Goal: Book appointment/travel/reservation

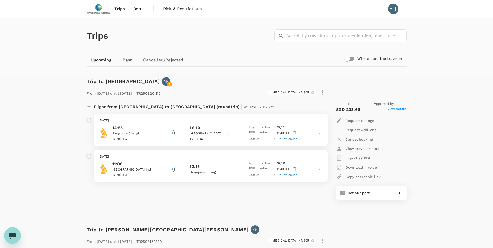
click at [103, 61] on link "Upcoming" at bounding box center [100, 60] width 29 height 12
click at [138, 9] on span "Book" at bounding box center [138, 9] width 10 height 6
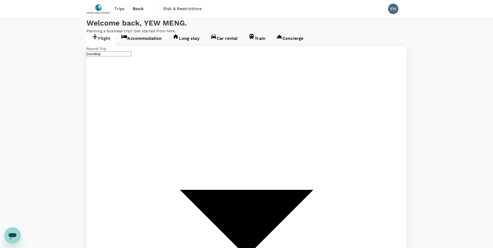
type input "Singapore Changi (SIN)"
type input "Kuala Lumpur Intl ([GEOGRAPHIC_DATA])"
type input "Singapore Changi (SIN)"
type input "Kuala Lumpur Intl ([GEOGRAPHIC_DATA])"
type input "Singapore Changi (SIN)"
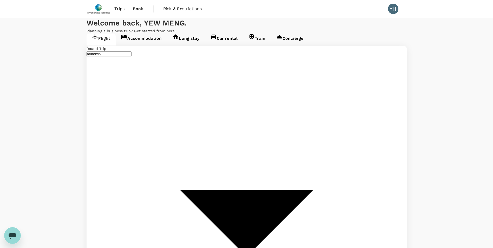
type input "Kuala Lumpur Intl ([GEOGRAPHIC_DATA])"
click at [154, 45] on link "Accommodation" at bounding box center [141, 40] width 51 height 12
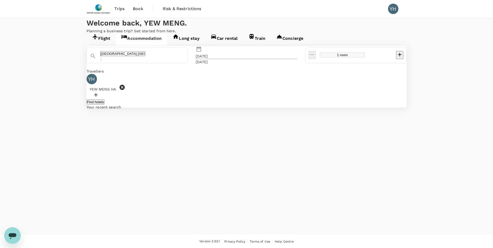
click at [208, 59] on div "[DATE]" at bounding box center [202, 55] width 12 height 5
click at [211, 133] on div "23" at bounding box center [207, 128] width 10 height 10
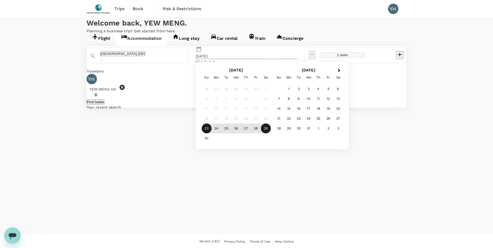
click at [271, 133] on div "29" at bounding box center [266, 128] width 10 height 10
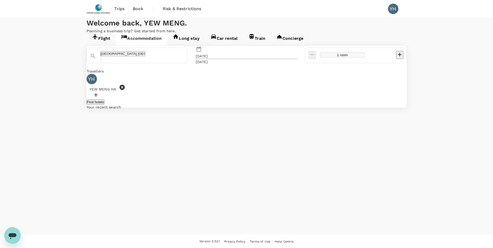
click at [104, 104] on button "Find hotels" at bounding box center [95, 101] width 18 height 5
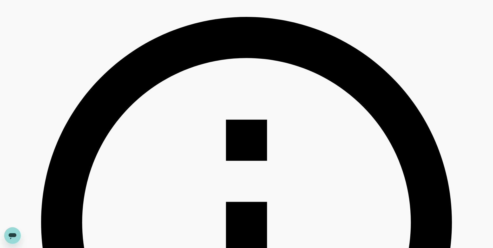
scroll to position [156, 0]
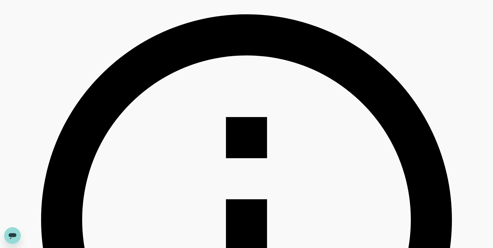
type input "499.17"
type input "16.17"
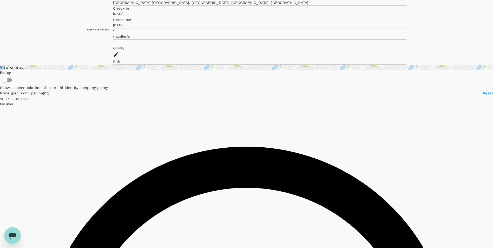
scroll to position [0, 0]
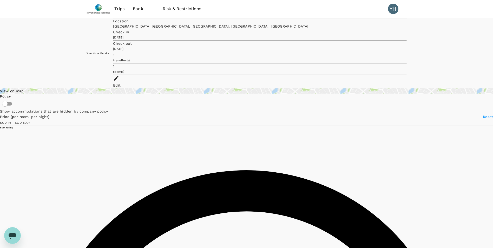
type input "499.26"
type input "14.26"
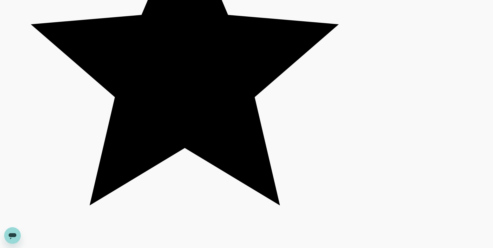
scroll to position [1402, 0]
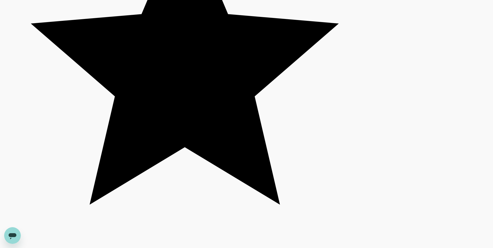
type input "499.26"
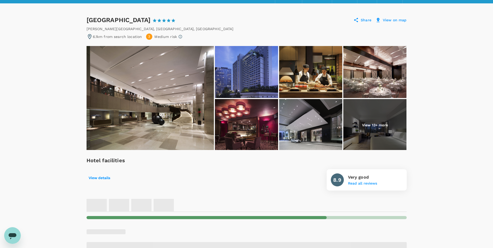
scroll to position [52, 0]
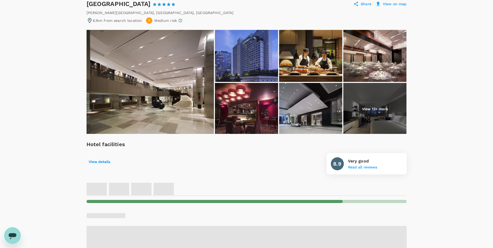
click at [386, 111] on p "View 13+ more" at bounding box center [375, 108] width 26 height 5
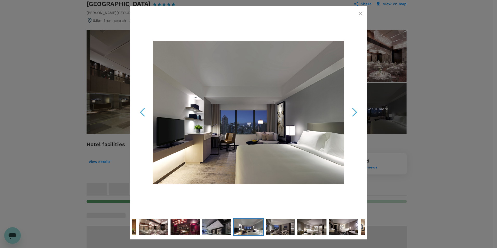
click at [352, 113] on icon "Next Slide" at bounding box center [354, 112] width 16 height 16
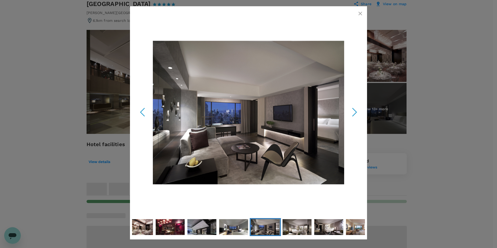
click at [352, 113] on icon "Next Slide" at bounding box center [354, 112] width 16 height 16
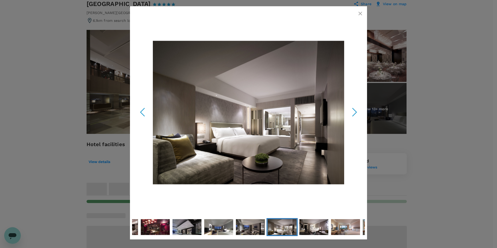
click at [352, 113] on icon "Next Slide" at bounding box center [354, 112] width 16 height 16
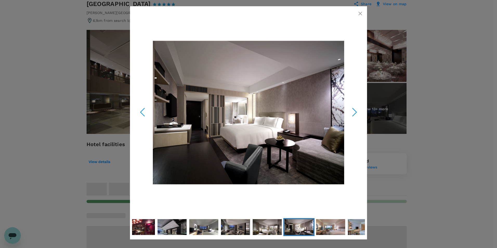
click at [352, 113] on icon "Next Slide" at bounding box center [354, 112] width 16 height 16
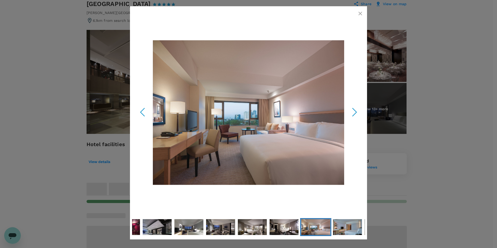
click at [352, 113] on icon "Next Slide" at bounding box center [354, 112] width 16 height 16
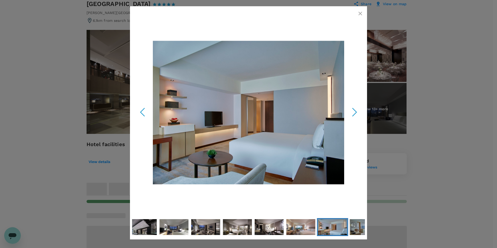
click at [359, 16] on icon "button" at bounding box center [360, 13] width 6 height 6
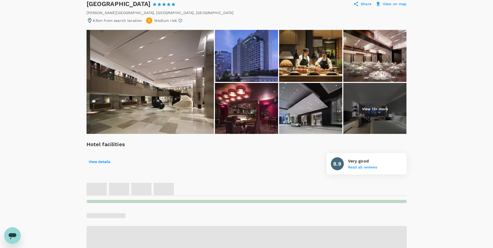
scroll to position [0, 0]
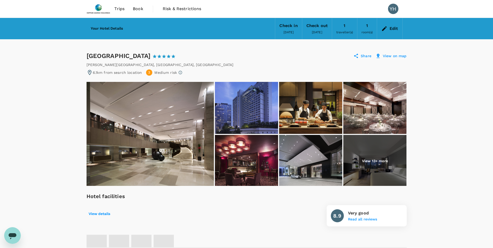
click at [119, 9] on span "Trips" at bounding box center [119, 9] width 10 height 6
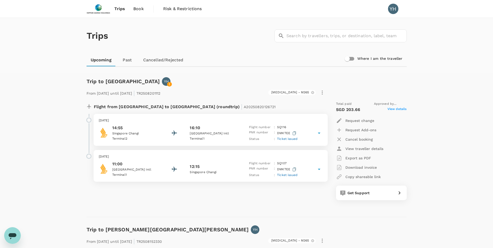
click at [141, 7] on span "Book" at bounding box center [138, 9] width 10 height 6
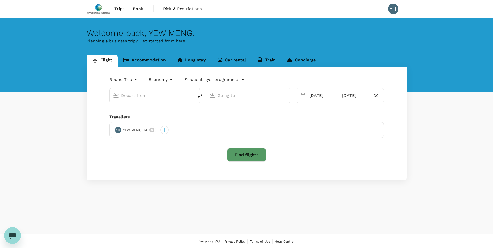
type input "Singapore Changi (SIN)"
type input "Kuala Lumpur Intl ([GEOGRAPHIC_DATA])"
type input "Singapore Changi (SIN)"
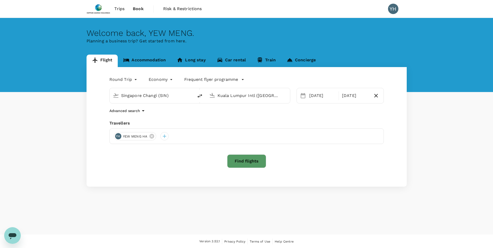
click at [252, 97] on input "Kuala Lumpur Intl ([GEOGRAPHIC_DATA])" at bounding box center [248, 95] width 62 height 8
drag, startPoint x: 244, startPoint y: 116, endPoint x: 247, endPoint y: 116, distance: 3.7
click at [244, 113] on p "[PERSON_NAME] Intl" at bounding box center [254, 110] width 101 height 5
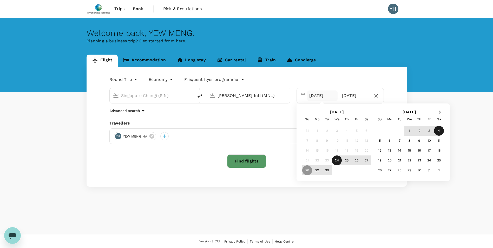
type input "[PERSON_NAME] Intl (MNL)"
click at [440, 113] on span "Next Month" at bounding box center [440, 112] width 0 height 6
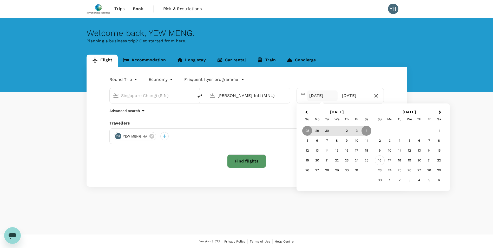
click at [379, 162] on div "16" at bounding box center [379, 160] width 10 height 10
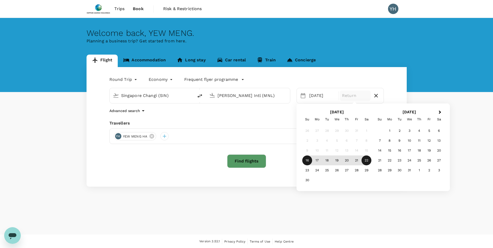
click at [366, 161] on div "22" at bounding box center [366, 160] width 10 height 10
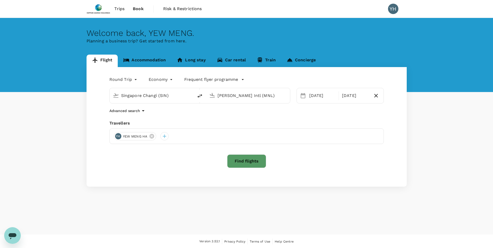
click at [245, 157] on button "Find flights" at bounding box center [246, 161] width 39 height 14
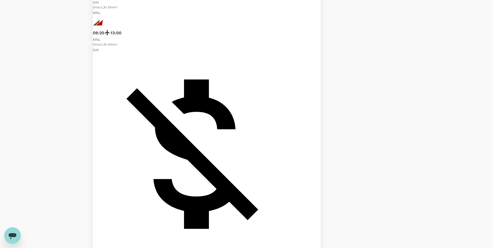
scroll to position [260, 0]
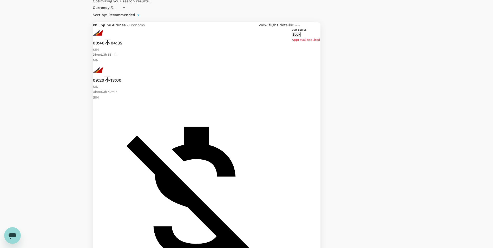
checkbox input "true"
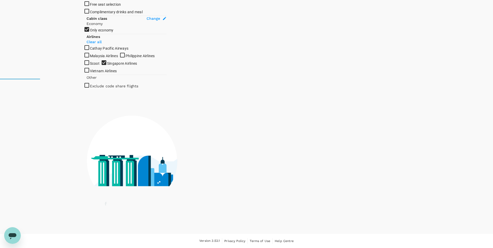
scroll to position [192, 0]
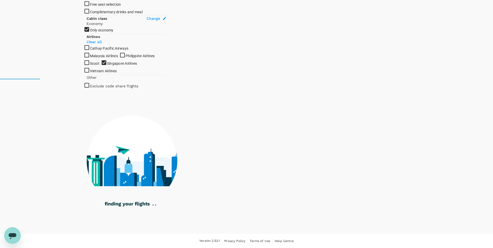
checkbox input "true"
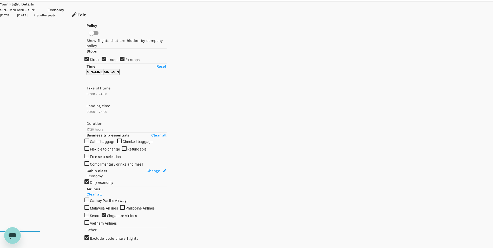
scroll to position [10, 0]
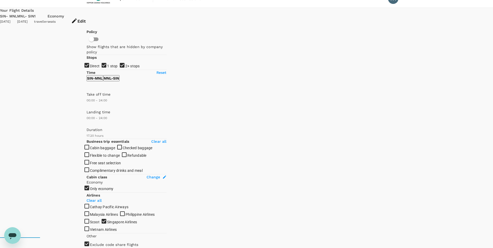
checkbox input "false"
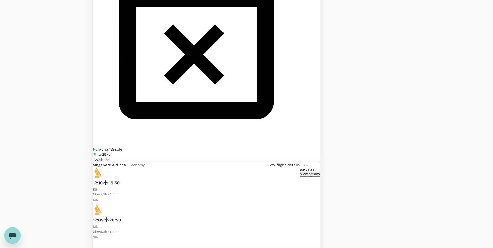
scroll to position [1159, 0]
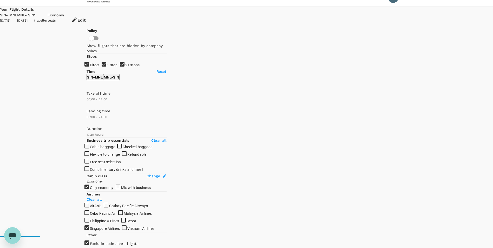
scroll to position [0, 0]
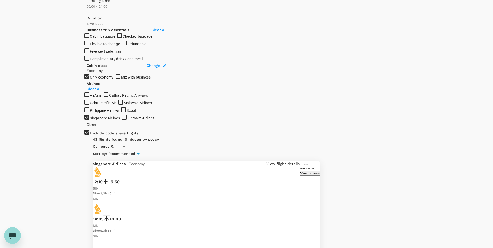
scroll to position [133, 0]
